Goal: Task Accomplishment & Management: Manage account settings

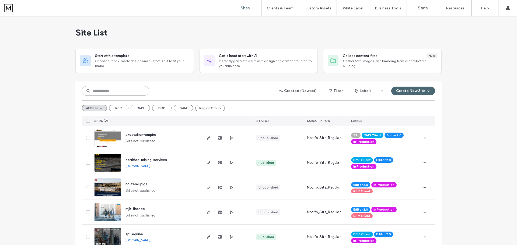
click at [134, 89] on input at bounding box center [115, 91] width 67 height 10
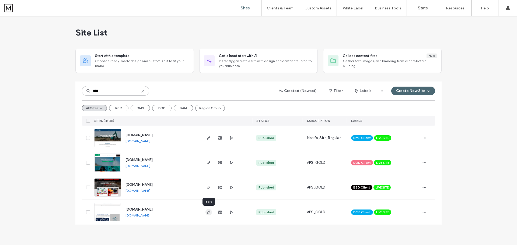
type input "****"
click at [210, 211] on icon "button" at bounding box center [209, 212] width 4 height 4
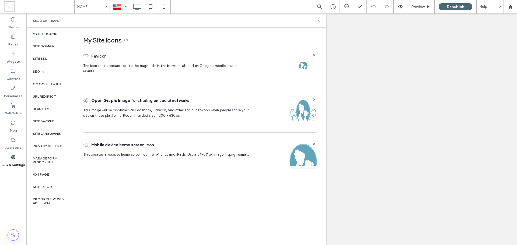
click at [51, 58] on div "Site SSL" at bounding box center [50, 59] width 48 height 12
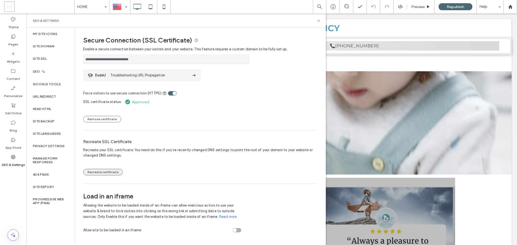
click at [116, 174] on button "Recreate certificate" at bounding box center [103, 172] width 40 height 6
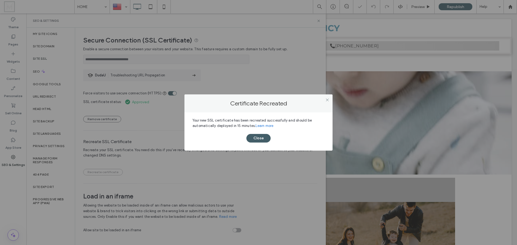
click at [257, 139] on button "Close" at bounding box center [258, 138] width 24 height 9
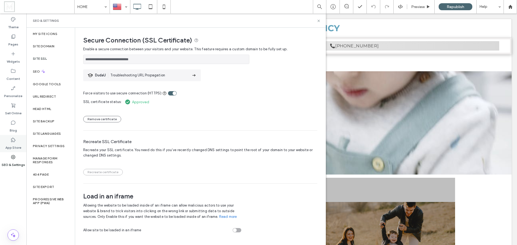
click at [15, 147] on label "App Store" at bounding box center [13, 147] width 16 height 8
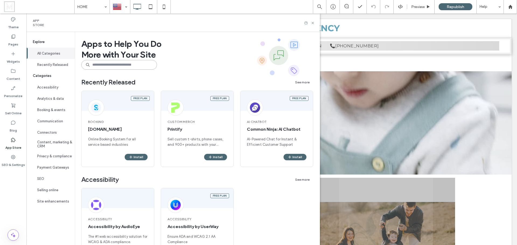
click at [119, 64] on input at bounding box center [119, 65] width 76 height 10
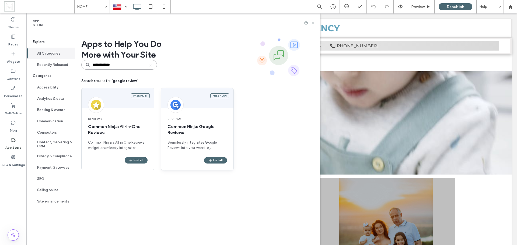
type input "**********"
click at [205, 117] on div "Reviews Common Ninja: Google Reviews Seamlessly integrates Google Reviews into …" at bounding box center [197, 133] width 72 height 47
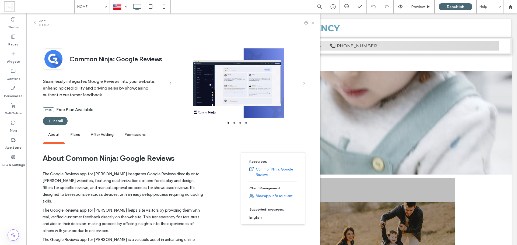
click at [77, 133] on span "Plans" at bounding box center [75, 135] width 20 height 15
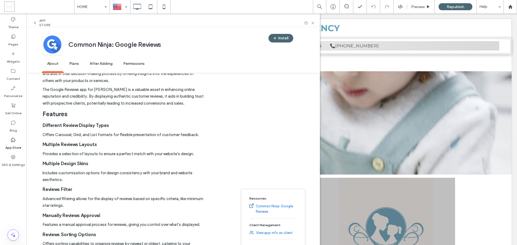
scroll to position [144, 0]
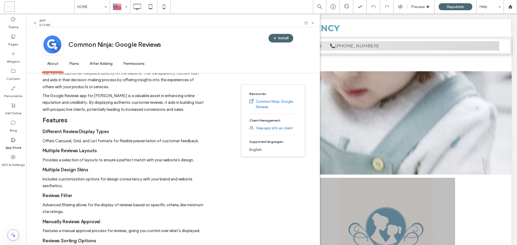
click at [55, 62] on span "About" at bounding box center [53, 64] width 22 height 15
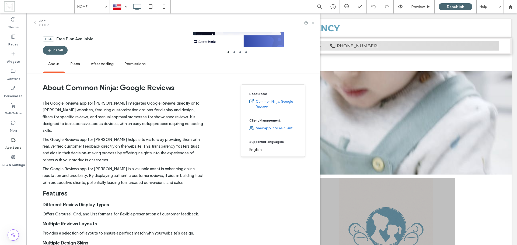
scroll to position [71, 0]
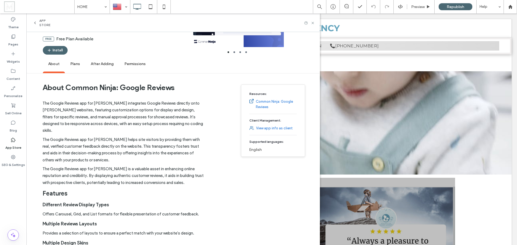
drag, startPoint x: 29, startPoint y: 44, endPoint x: 311, endPoint y: 242, distance: 344.4
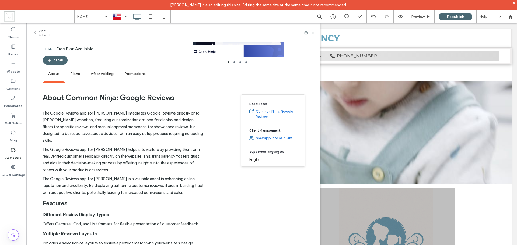
click at [315, 33] on icon at bounding box center [313, 33] width 4 height 4
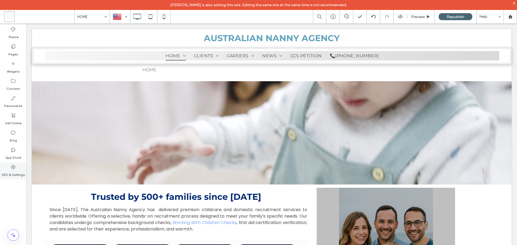
click at [15, 170] on label "SEO & Settings" at bounding box center [13, 174] width 23 height 8
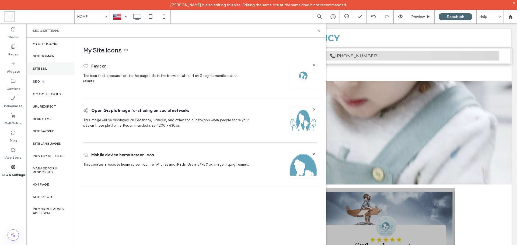
click at [51, 69] on div "Site SSL" at bounding box center [50, 68] width 48 height 12
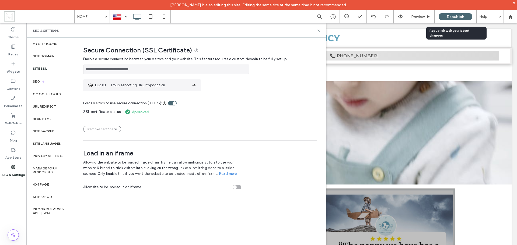
click at [460, 15] on span "Republish" at bounding box center [456, 17] width 18 height 5
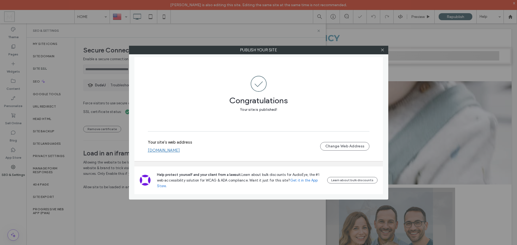
click at [180, 151] on link "[DOMAIN_NAME]" at bounding box center [164, 150] width 32 height 5
